Goal: Register for event/course

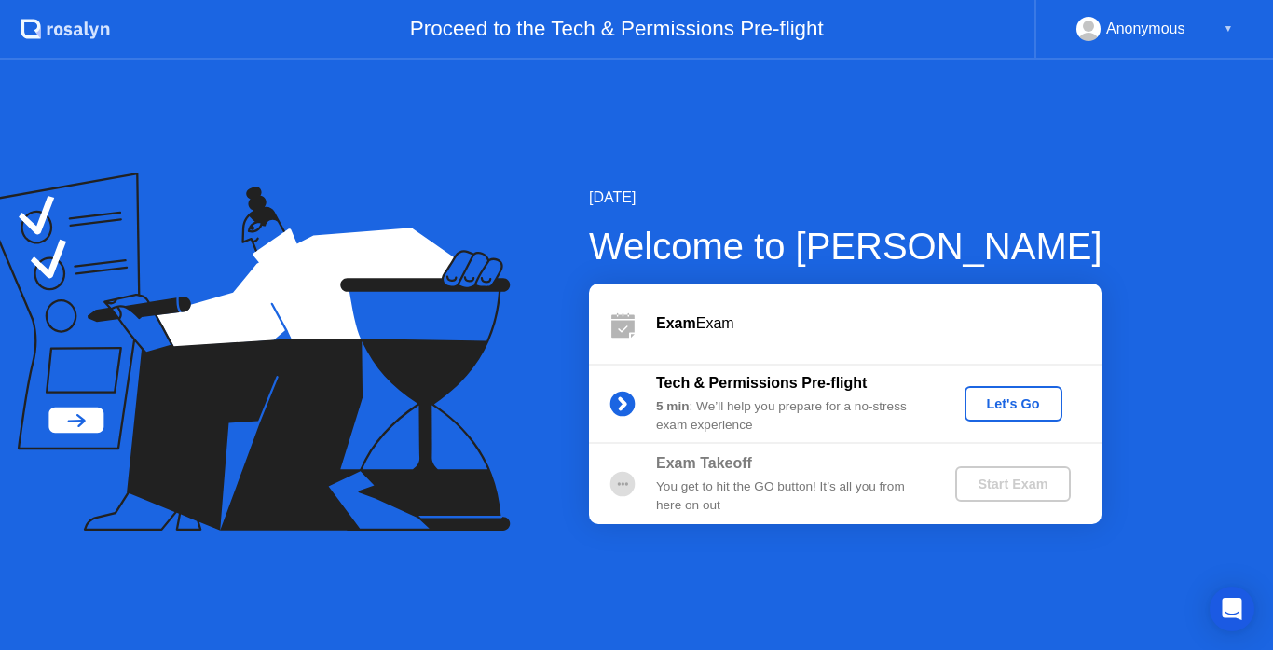
click at [1028, 400] on div "Let's Go" at bounding box center [1013, 403] width 83 height 15
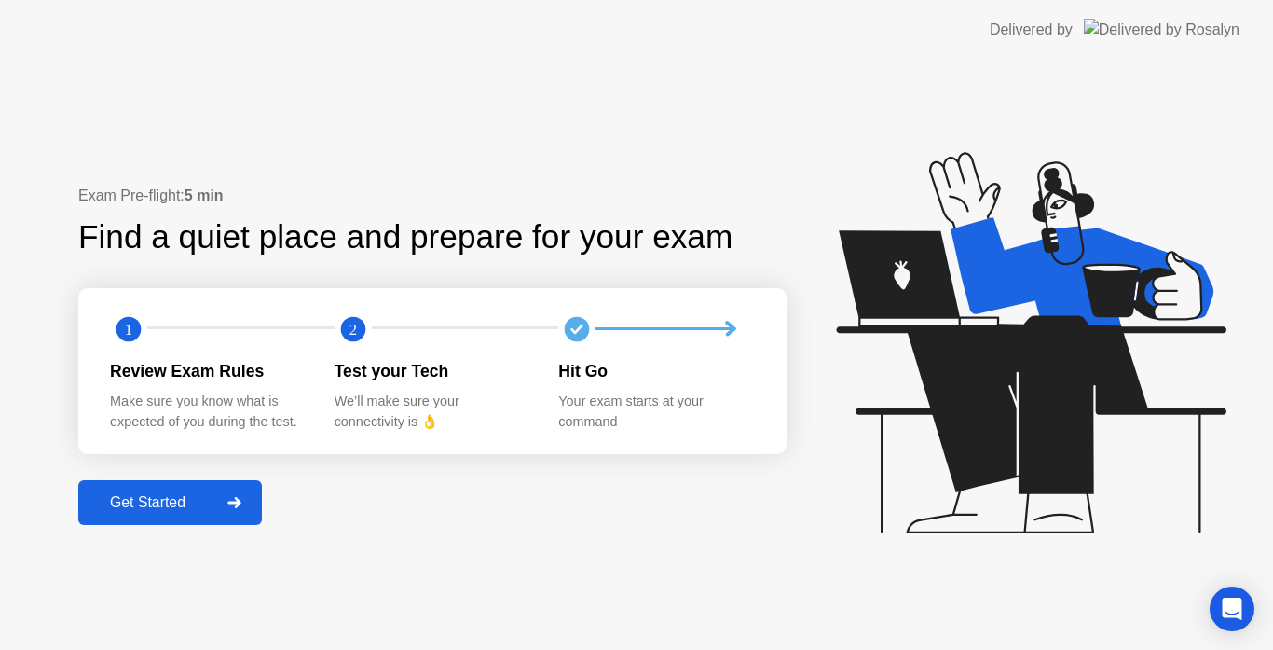
click at [244, 512] on div at bounding box center [234, 502] width 45 height 43
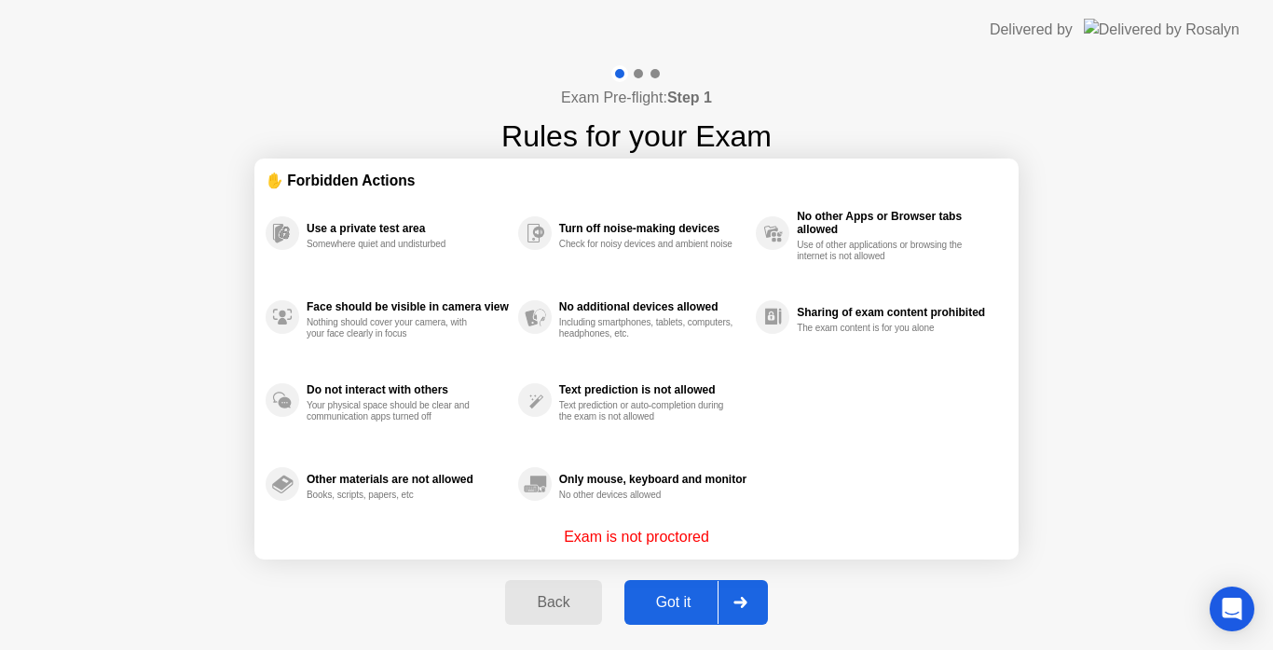
click at [744, 603] on icon at bounding box center [740, 602] width 13 height 11
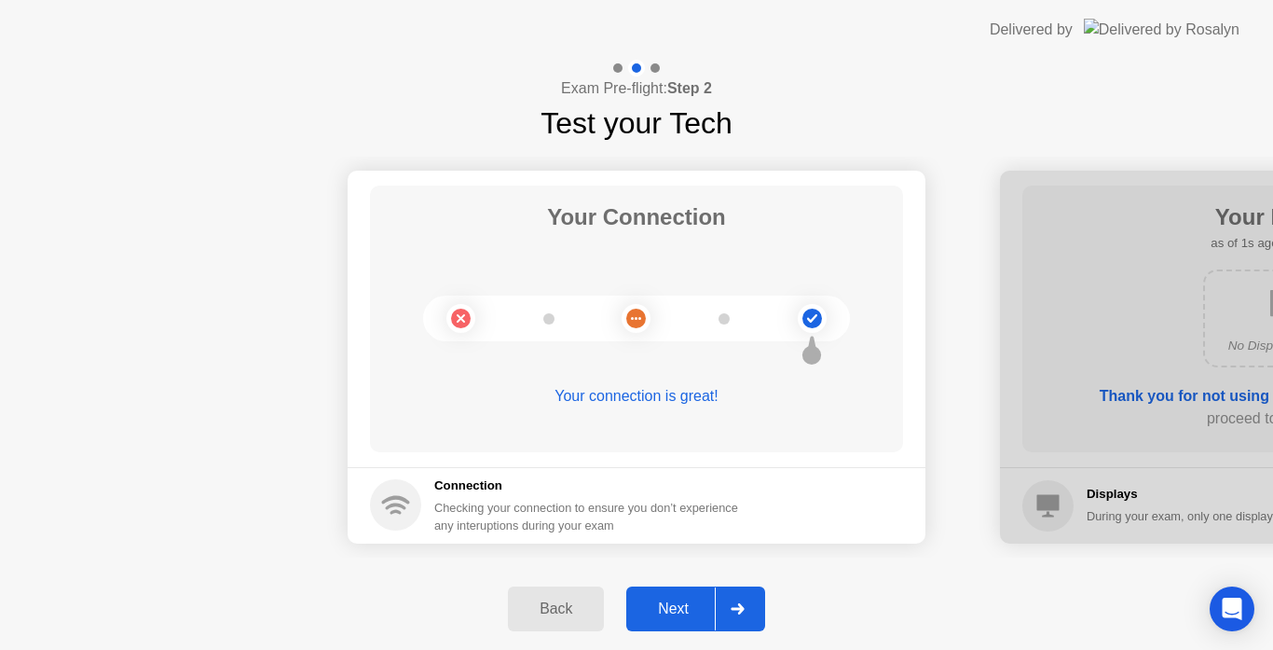
click at [736, 612] on icon at bounding box center [738, 608] width 14 height 11
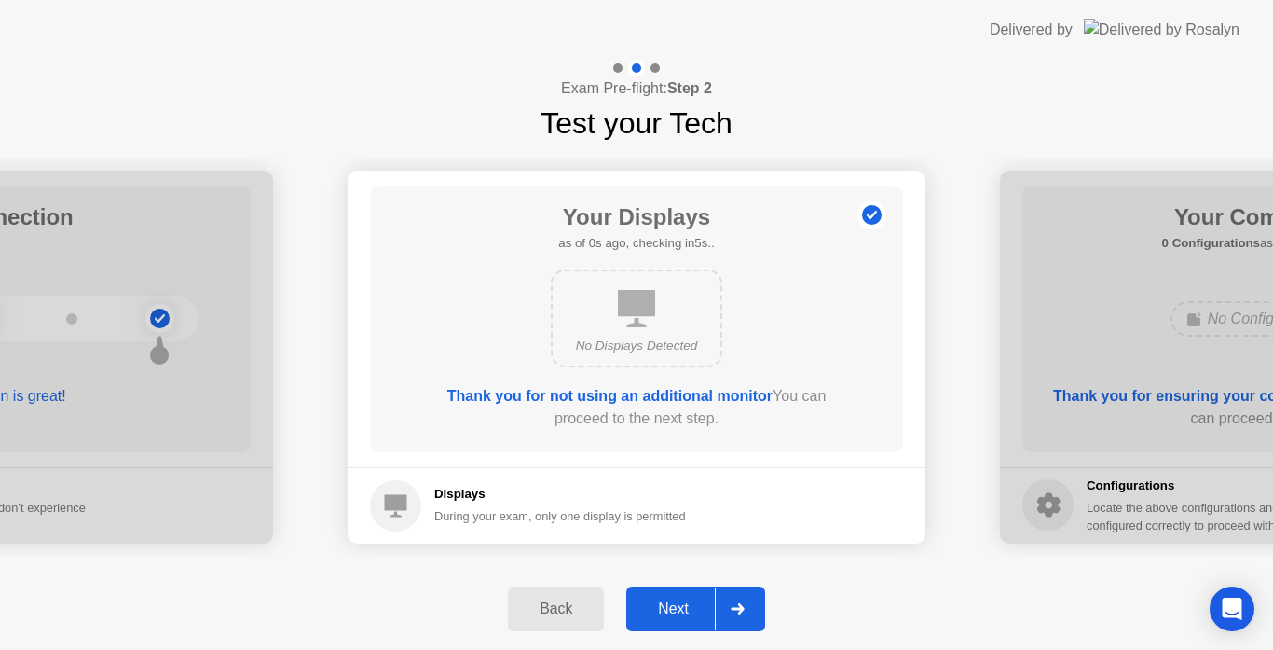
click at [741, 609] on icon at bounding box center [737, 608] width 13 height 11
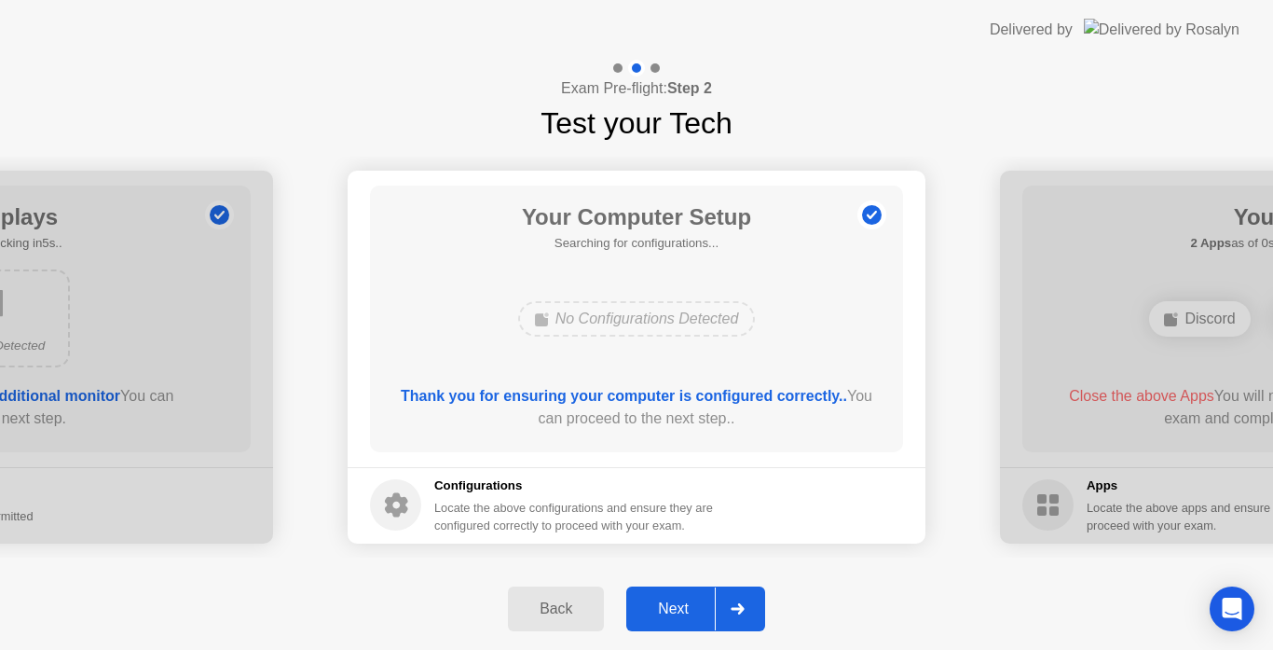
click at [741, 609] on icon at bounding box center [737, 608] width 13 height 11
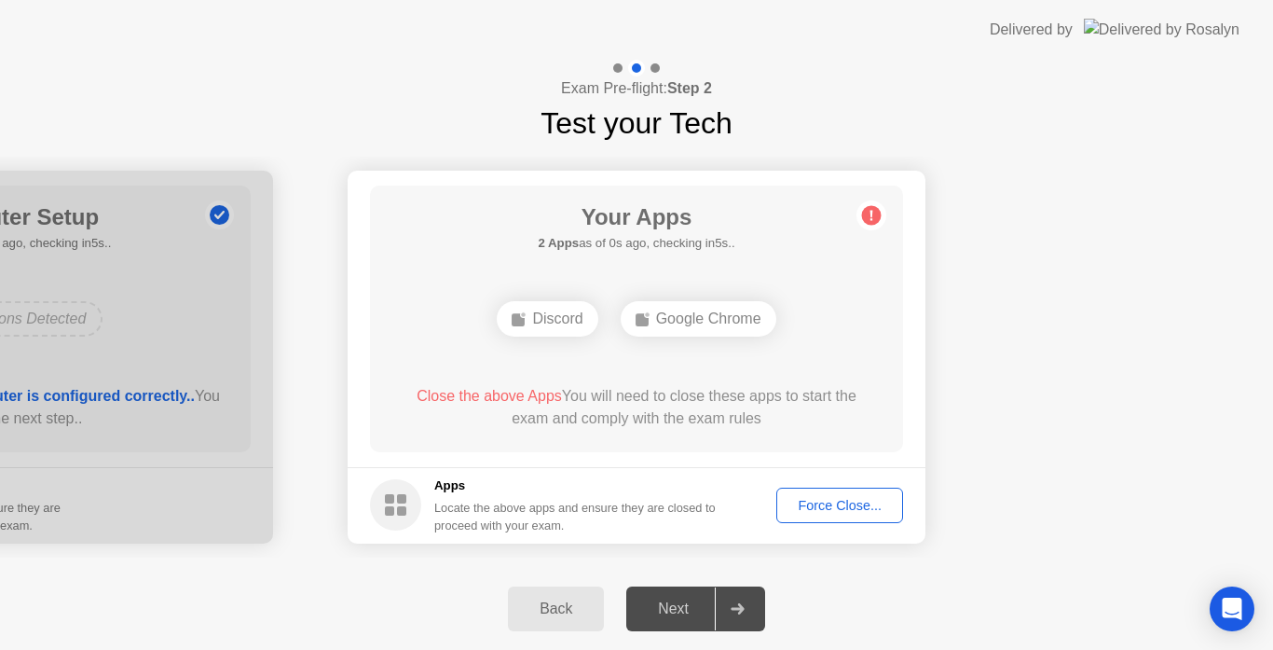
click at [741, 609] on icon at bounding box center [737, 608] width 13 height 11
click at [866, 499] on div "Force Close..." at bounding box center [840, 505] width 114 height 15
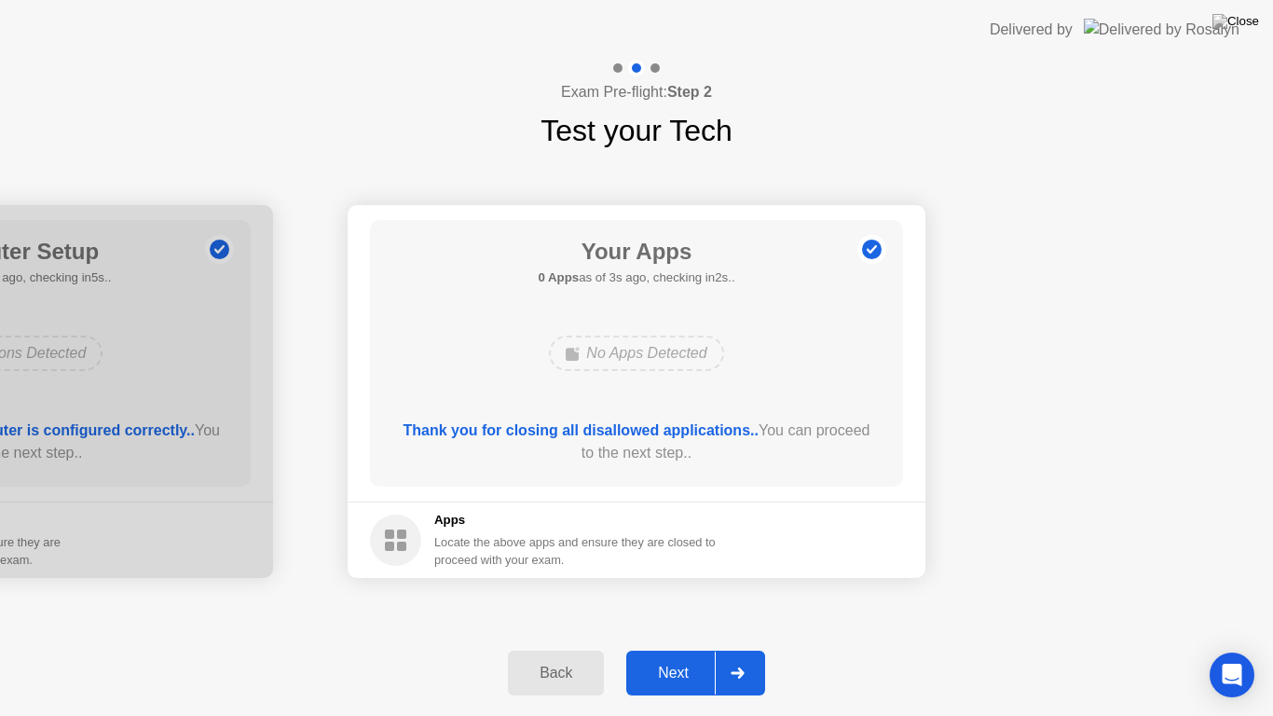
click at [685, 649] on button "Next" at bounding box center [695, 673] width 139 height 45
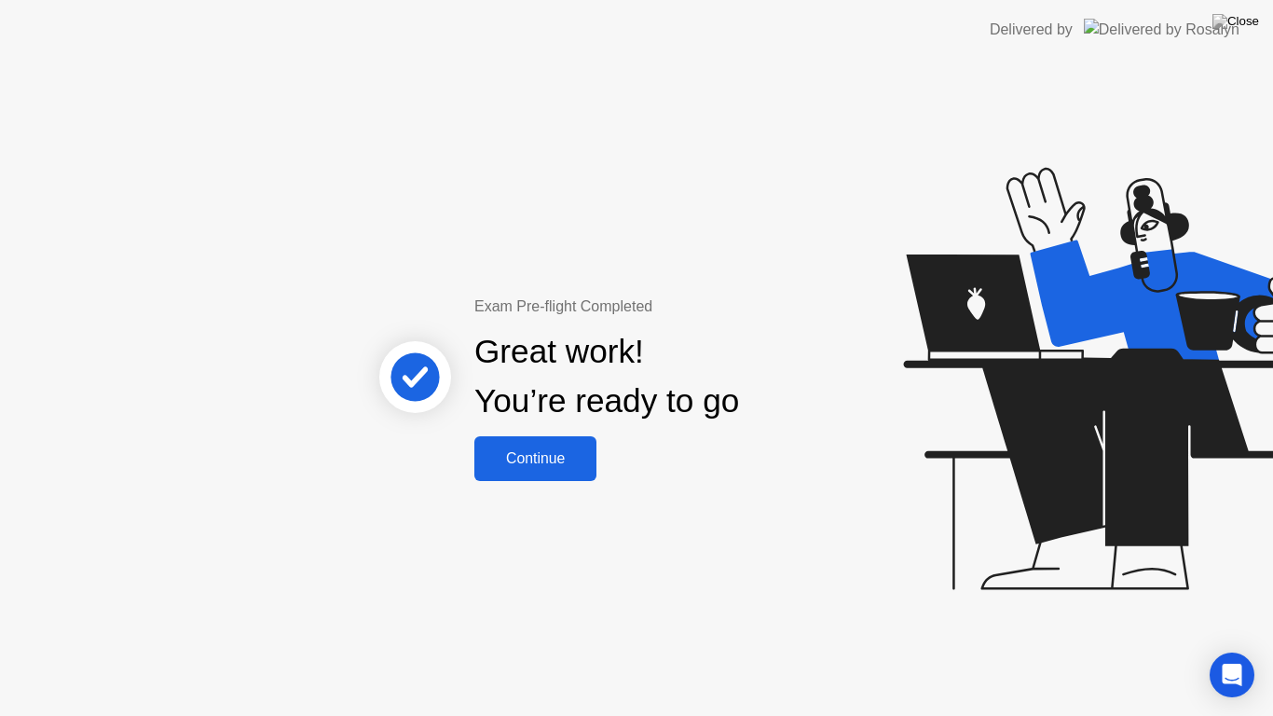
click at [565, 455] on div "Continue" at bounding box center [535, 458] width 111 height 17
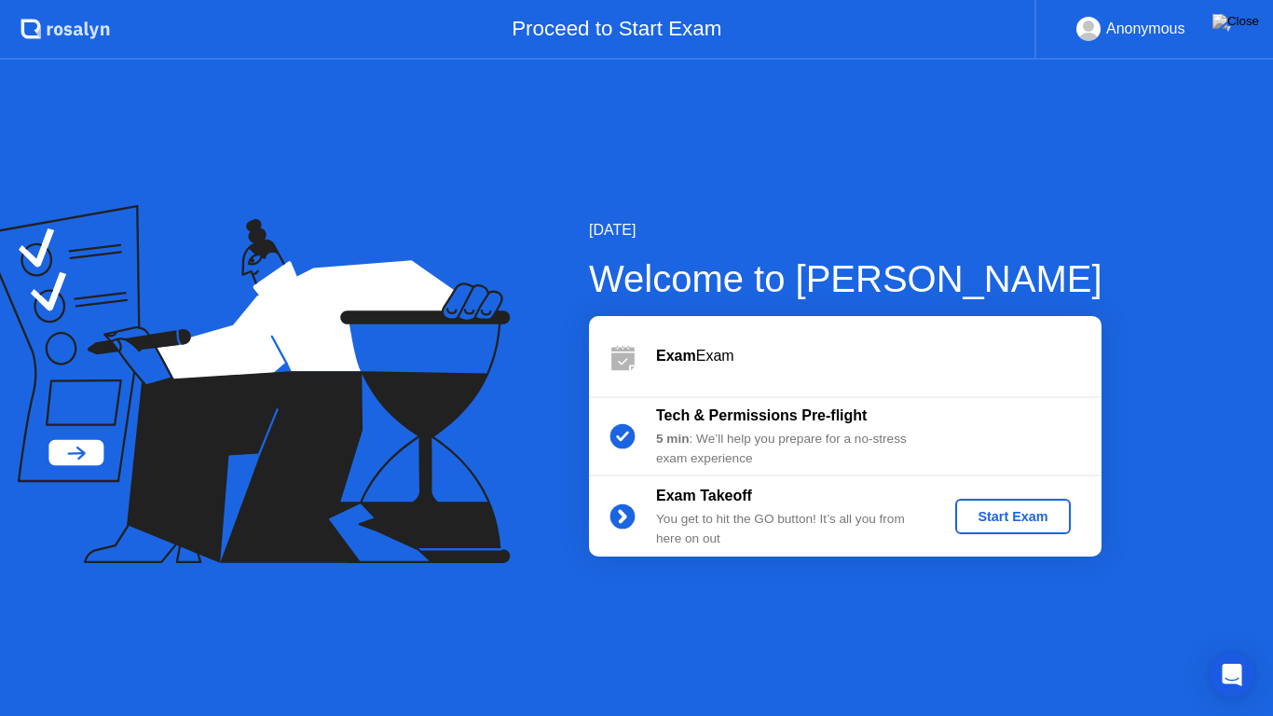
click at [1010, 515] on div "Start Exam" at bounding box center [1013, 516] width 100 height 15
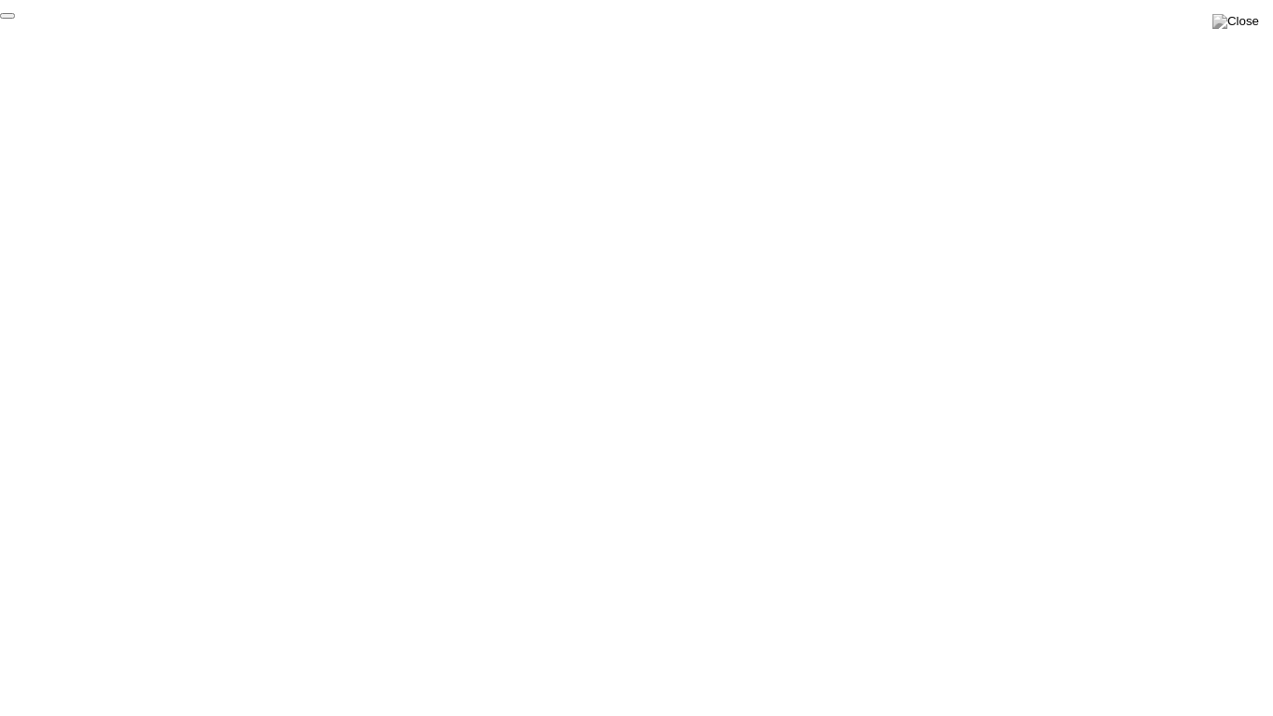
click div "End Proctoring Session"
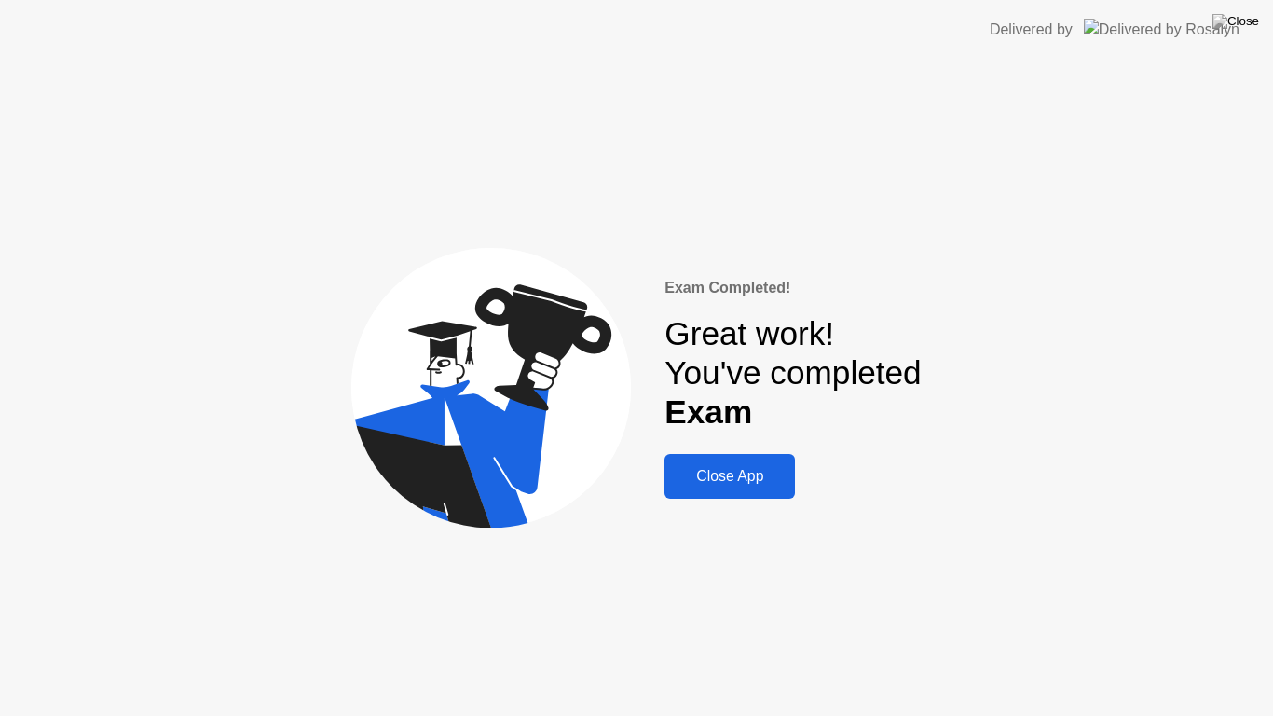
click at [746, 476] on div "Close App" at bounding box center [729, 476] width 119 height 17
